Goal: Navigation & Orientation: Find specific page/section

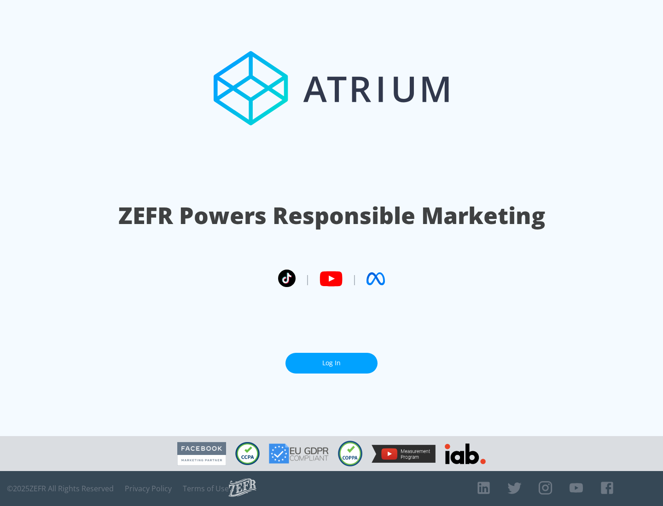
click at [331, 363] on link "Log In" at bounding box center [331, 363] width 92 height 21
